Goal: Information Seeking & Learning: Check status

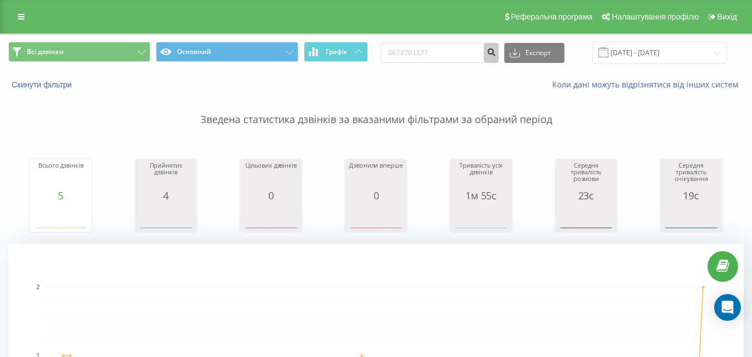
click at [496, 52] on icon "submit" at bounding box center [490, 50] width 9 height 7
drag, startPoint x: 410, startPoint y: 57, endPoint x: 402, endPoint y: 56, distance: 7.9
click at [400, 56] on input "0672701177" at bounding box center [440, 53] width 118 height 20
click at [413, 52] on input "0672701177" at bounding box center [440, 53] width 118 height 20
drag, startPoint x: 439, startPoint y: 50, endPoint x: 392, endPoint y: 55, distance: 47.6
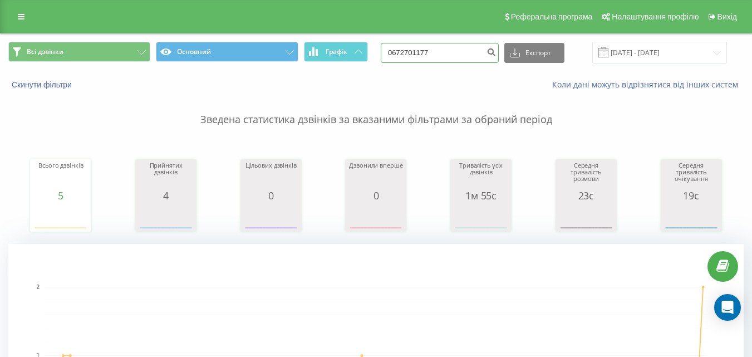
click at [392, 55] on input "0672701177" at bounding box center [440, 53] width 118 height 20
paste input "99) 045 15 35"
click at [414, 57] on input "099) 045 15 35" at bounding box center [440, 53] width 118 height 20
type input "099 045 15 35"
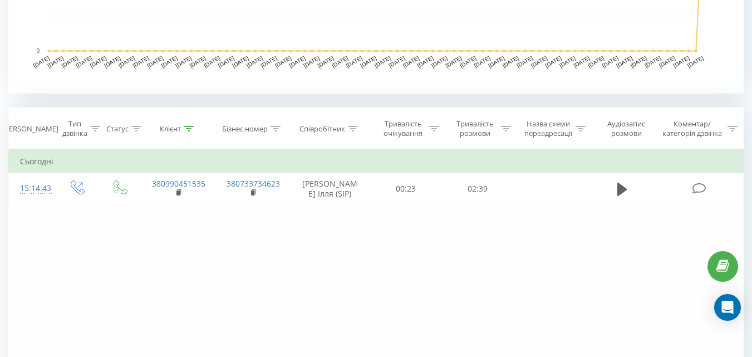
scroll to position [390, 0]
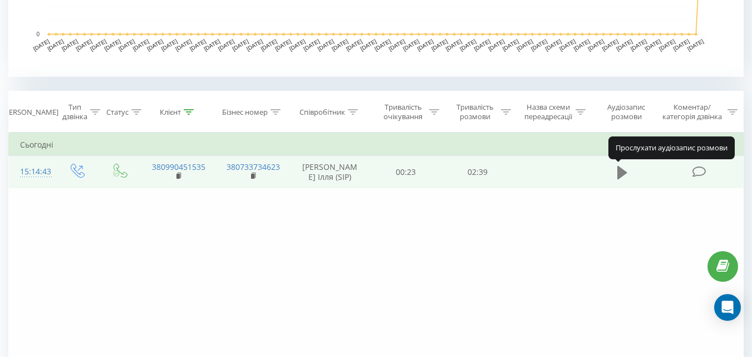
click at [621, 173] on icon at bounding box center [622, 171] width 10 height 13
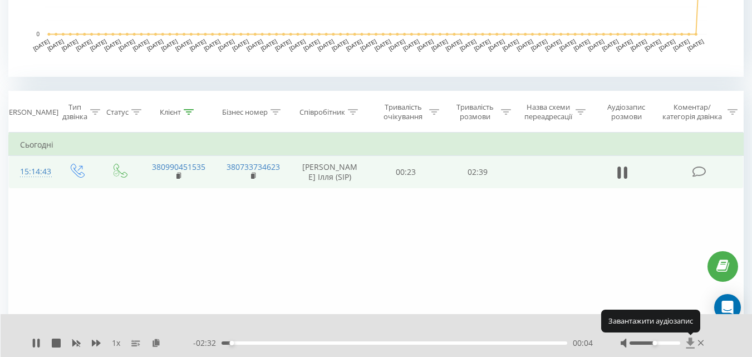
click at [691, 343] on icon at bounding box center [690, 342] width 8 height 11
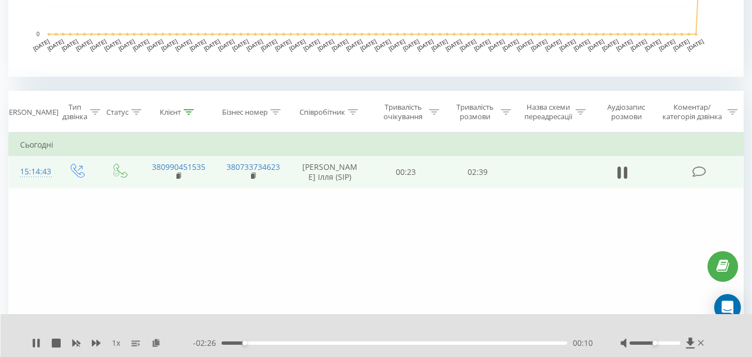
drag, startPoint x: 39, startPoint y: 345, endPoint x: 95, endPoint y: 348, distance: 56.3
click at [39, 345] on icon at bounding box center [38, 342] width 2 height 9
